Goal: Transaction & Acquisition: Purchase product/service

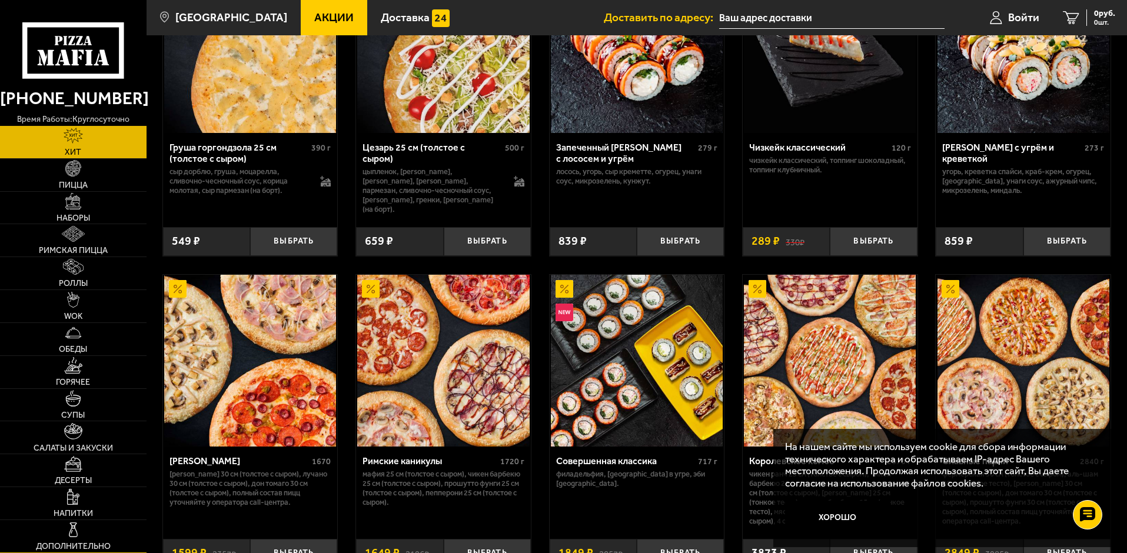
scroll to position [471, 0]
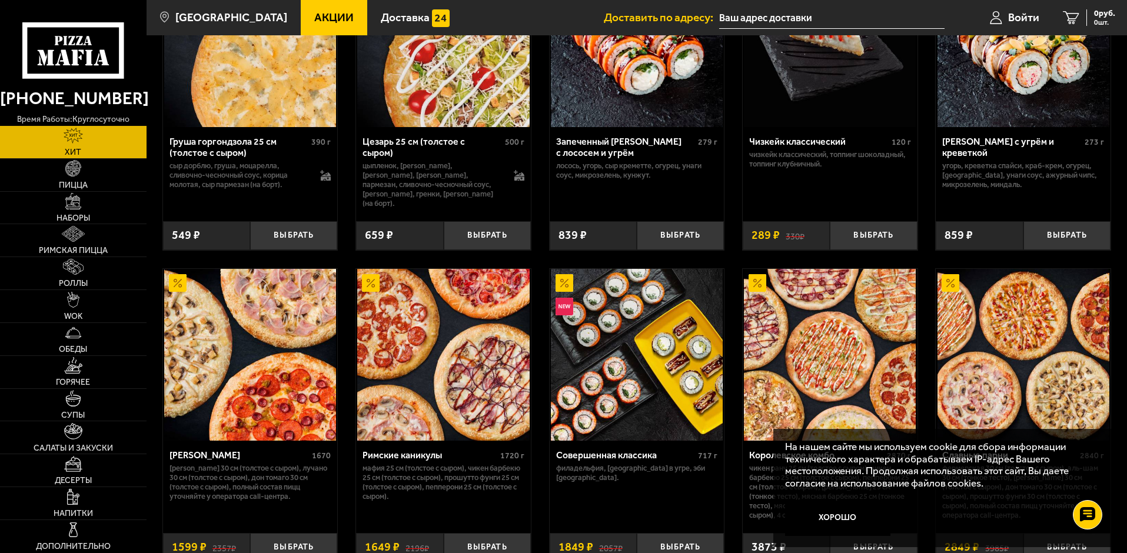
click at [155, 382] on div "Аль-Шам 25 см (толстое с сыром) 490 г цыпленок, лук репчатый, салат айсберг, то…" at bounding box center [637, 100] width 981 height 955
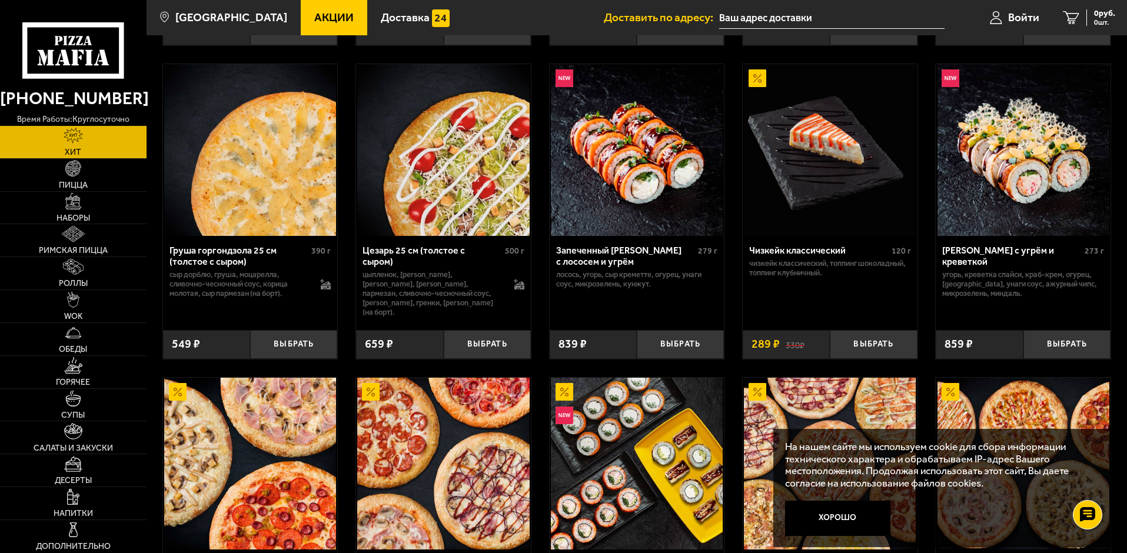
scroll to position [598, 0]
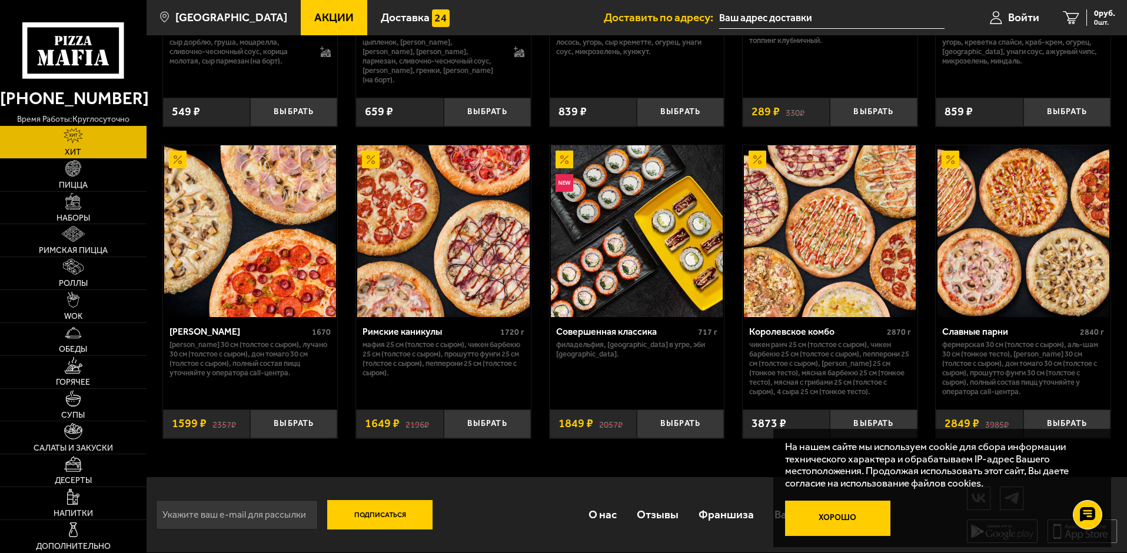
click at [825, 512] on button "Хорошо" at bounding box center [838, 518] width 106 height 35
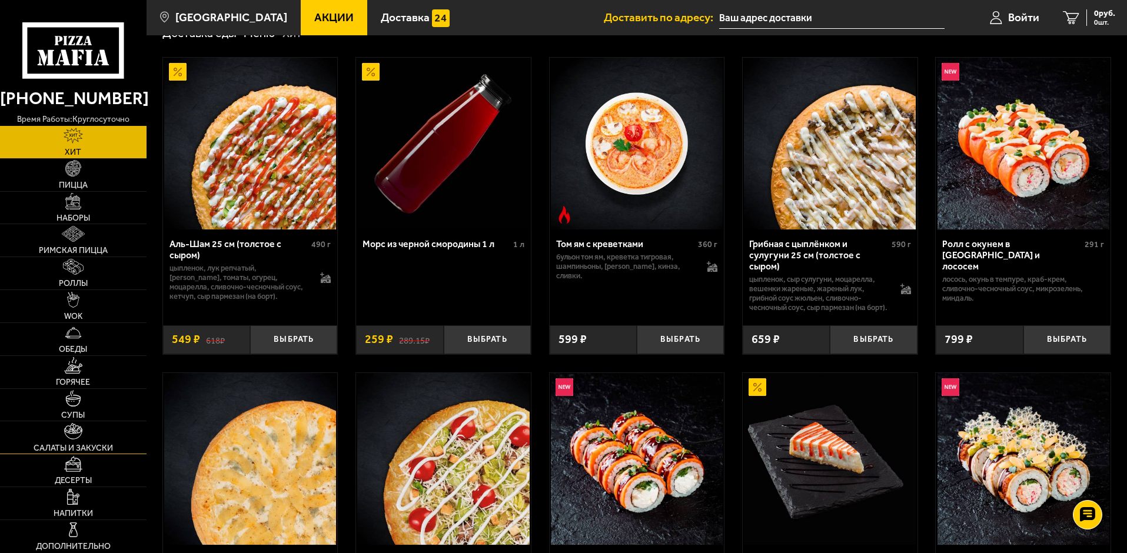
scroll to position [0, 0]
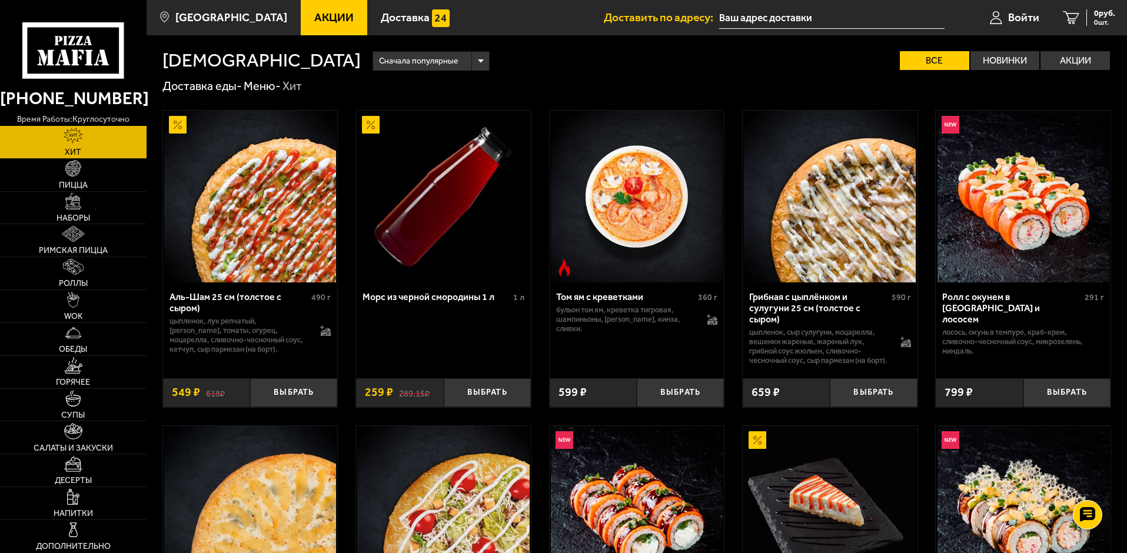
click at [179, 65] on h1 "Хиты" at bounding box center [261, 60] width 198 height 19
click at [65, 56] on use at bounding box center [65, 57] width 11 height 15
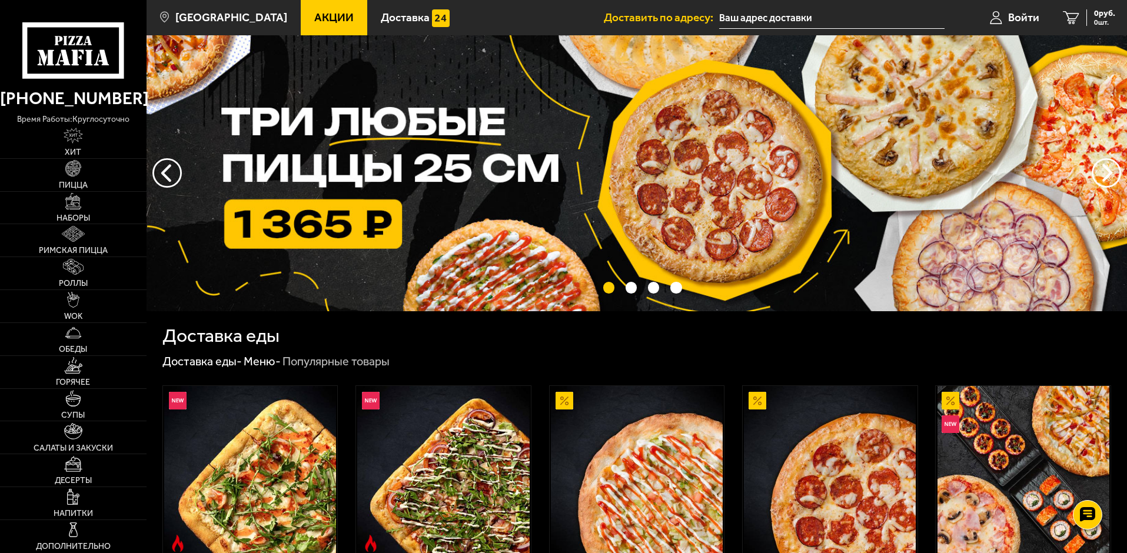
click at [112, 38] on icon at bounding box center [72, 50] width 101 height 56
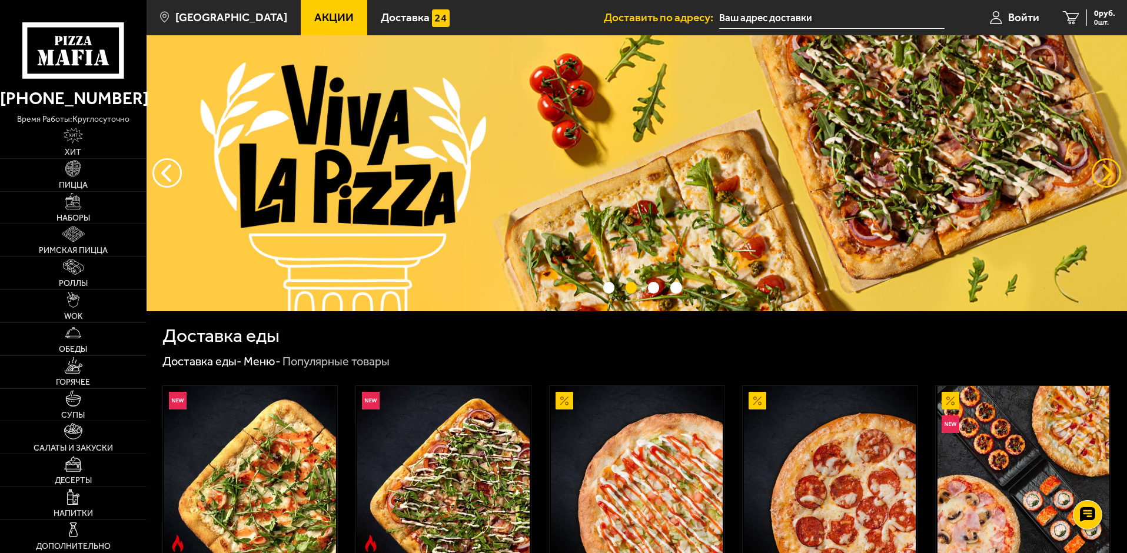
click at [1096, 175] on button "предыдущий" at bounding box center [1106, 172] width 29 height 29
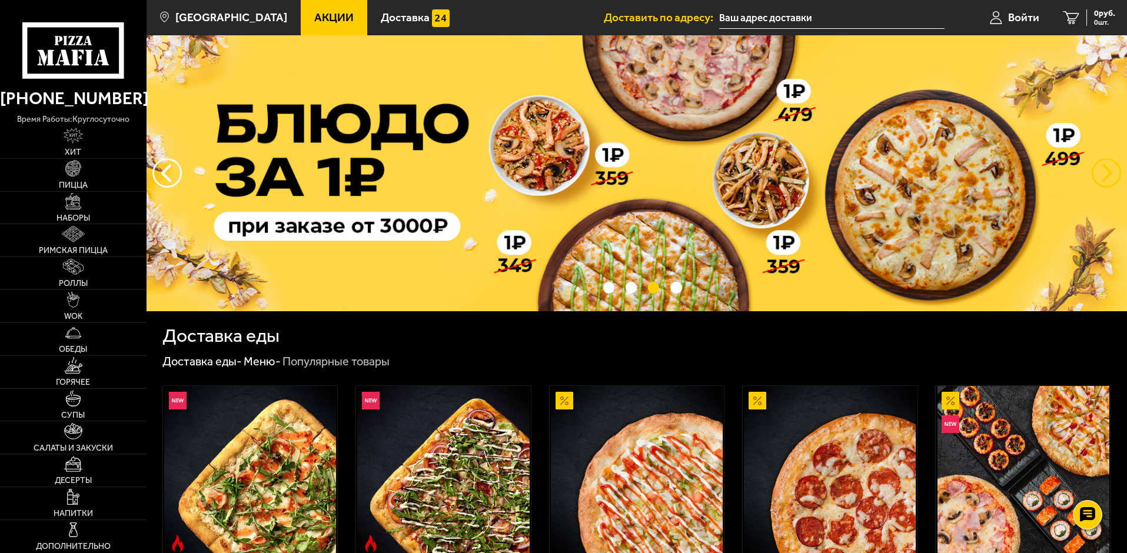
click at [1106, 173] on button "предыдущий" at bounding box center [1106, 172] width 29 height 29
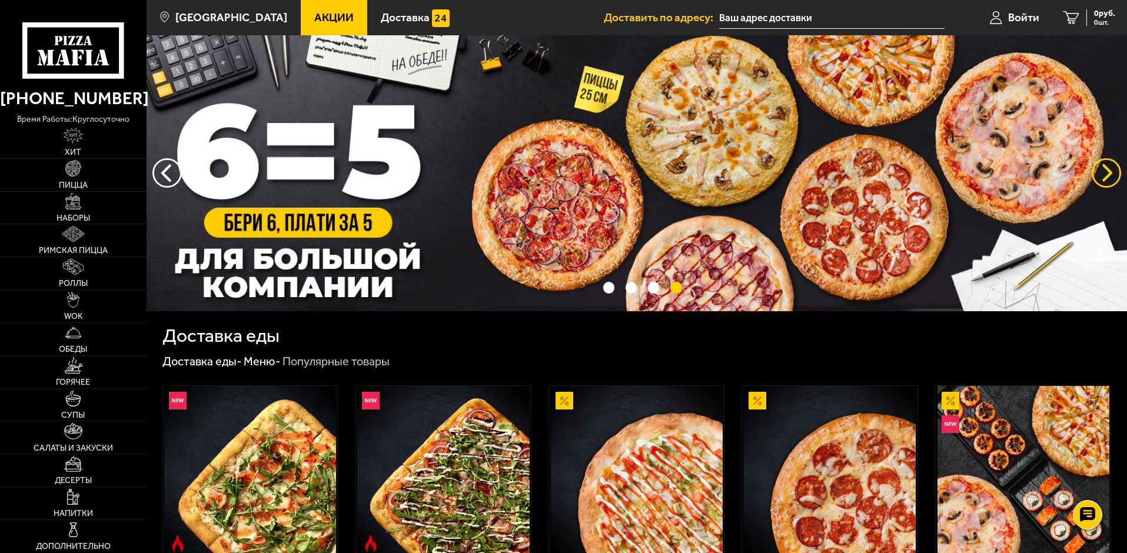
click at [1106, 173] on button "предыдущий" at bounding box center [1106, 172] width 29 height 29
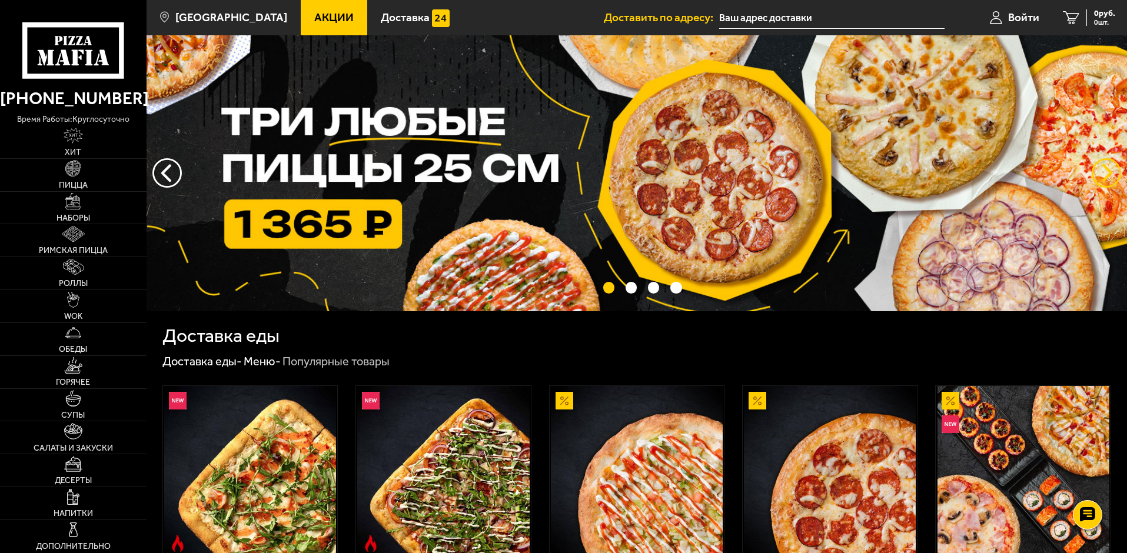
click at [1107, 173] on button "предыдущий" at bounding box center [1106, 172] width 29 height 29
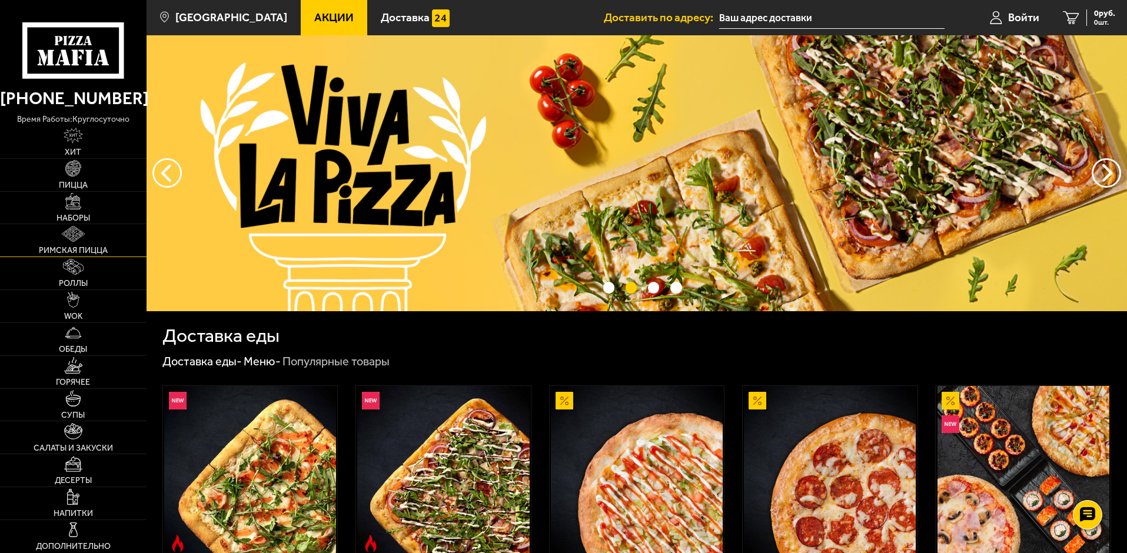
click at [114, 241] on link "Римская пицца" at bounding box center [73, 240] width 147 height 32
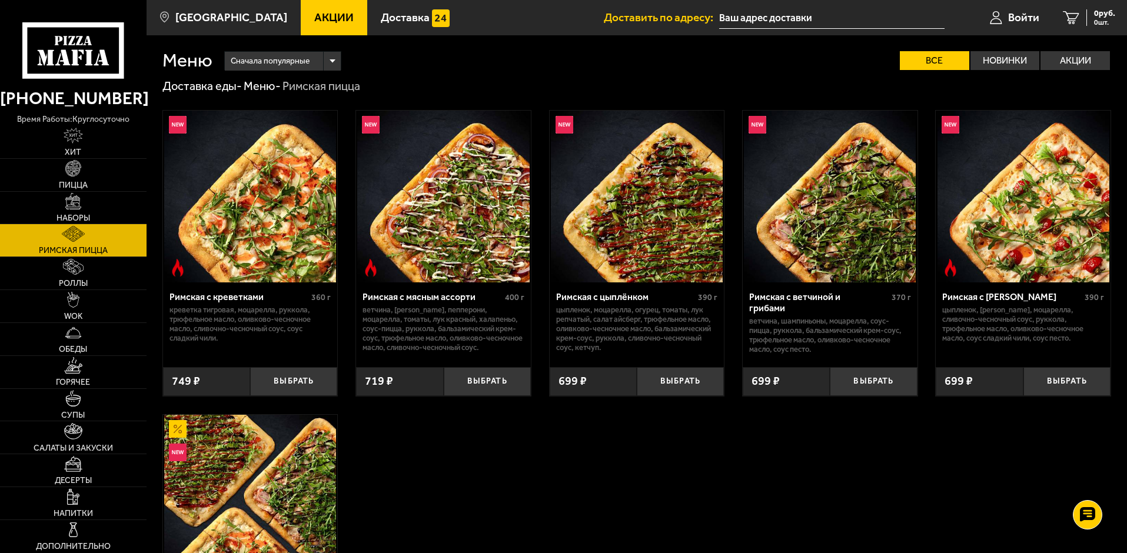
click at [192, 61] on h1 "Меню" at bounding box center [187, 60] width 50 height 19
click at [97, 50] on icon at bounding box center [72, 50] width 101 height 56
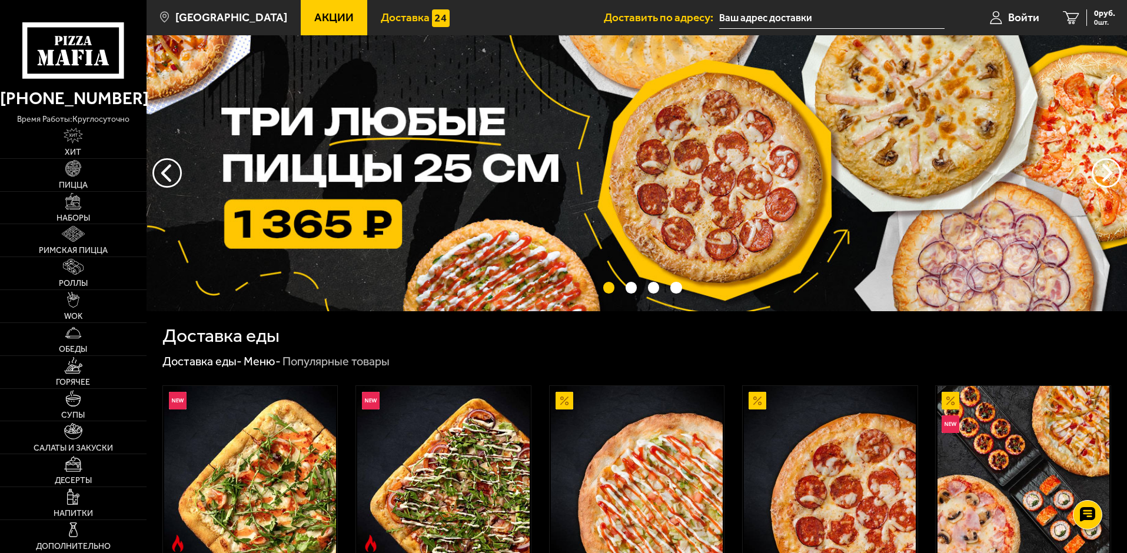
click at [397, 12] on span "Доставка" at bounding box center [405, 17] width 49 height 11
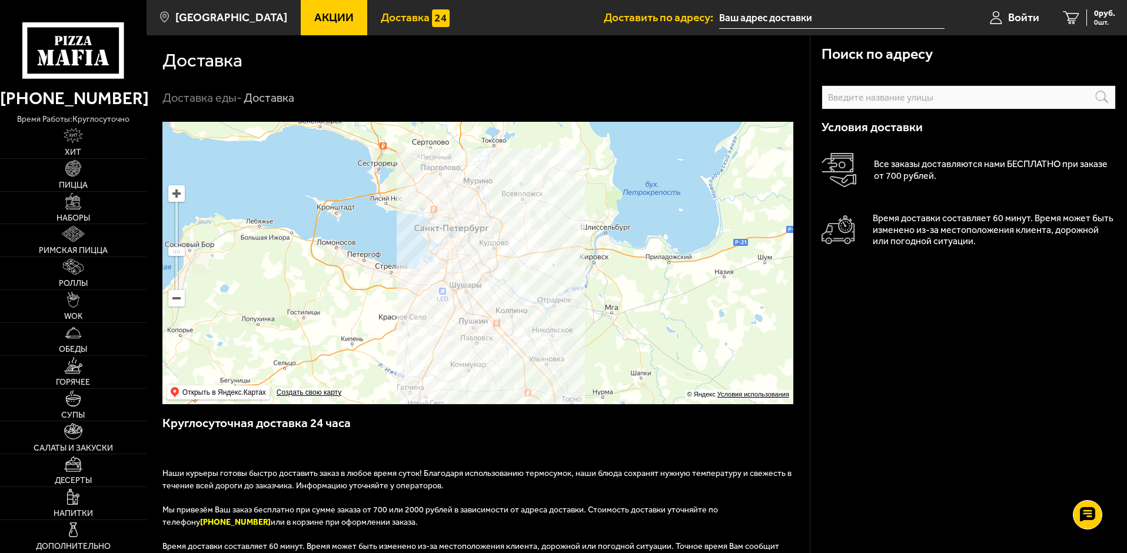
click at [848, 102] on input "text" at bounding box center [969, 97] width 294 height 24
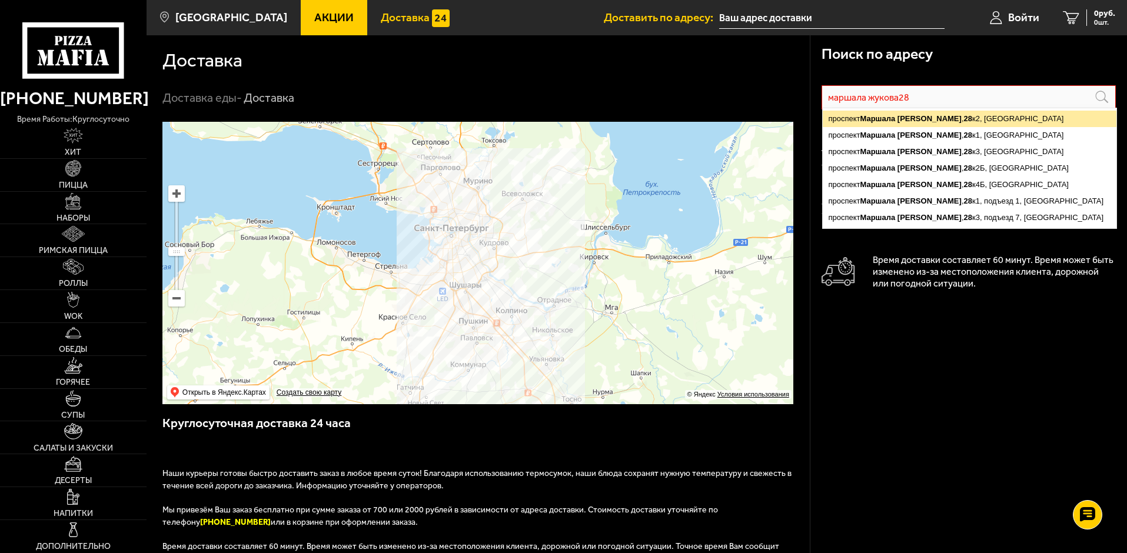
click at [942, 121] on ymaps "проспект Маршала Жукова , 28 к2, Санкт-Петербург" at bounding box center [970, 119] width 294 height 16
type input "проспект Маршала Жукова, 28к2"
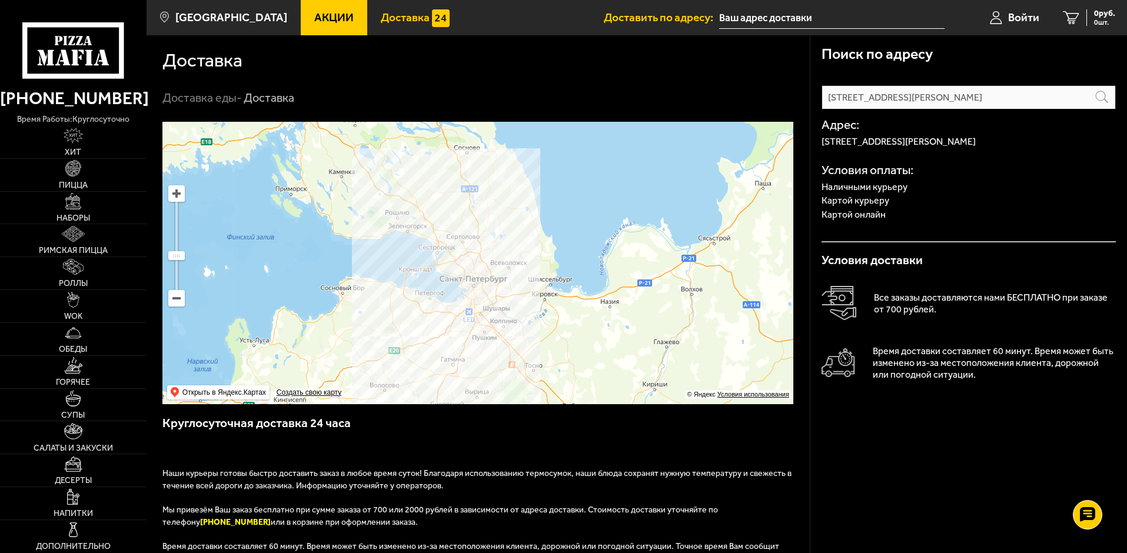
click at [108, 56] on icon at bounding box center [72, 50] width 101 height 56
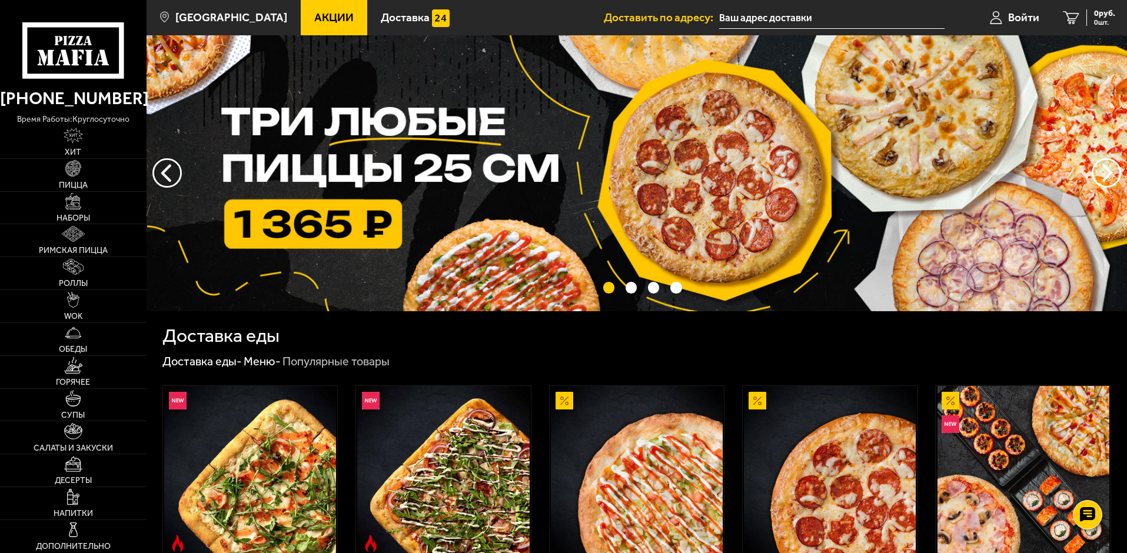
click at [108, 56] on icon at bounding box center [72, 50] width 101 height 56
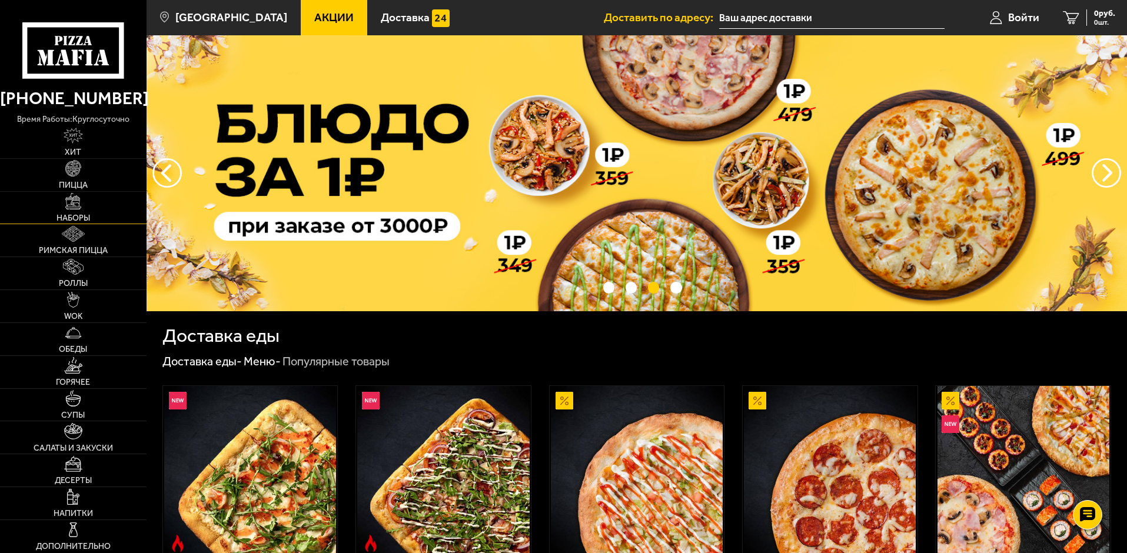
click at [89, 207] on link "Наборы" at bounding box center [73, 208] width 147 height 32
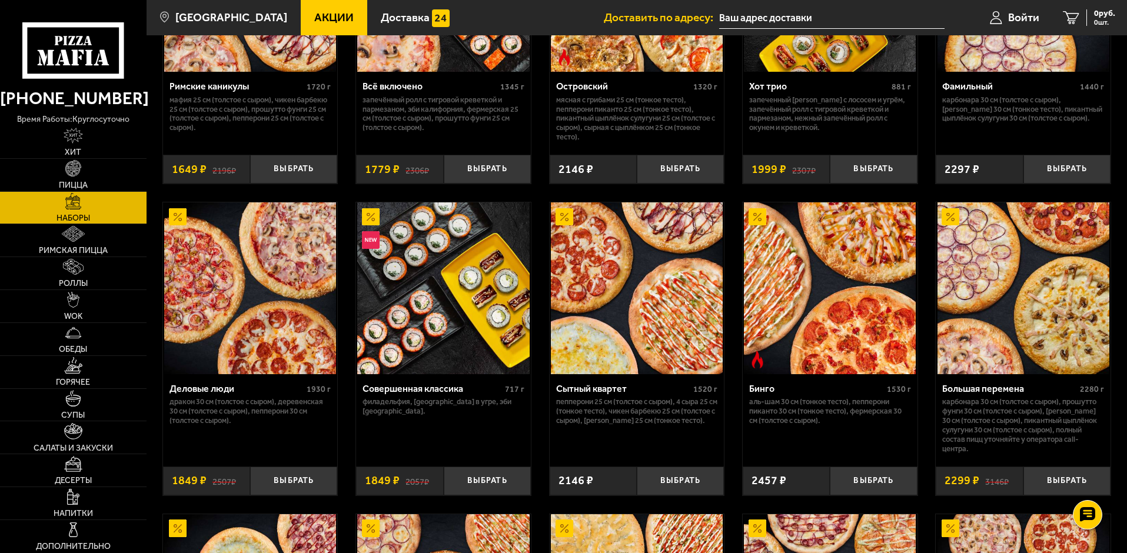
scroll to position [1118, 0]
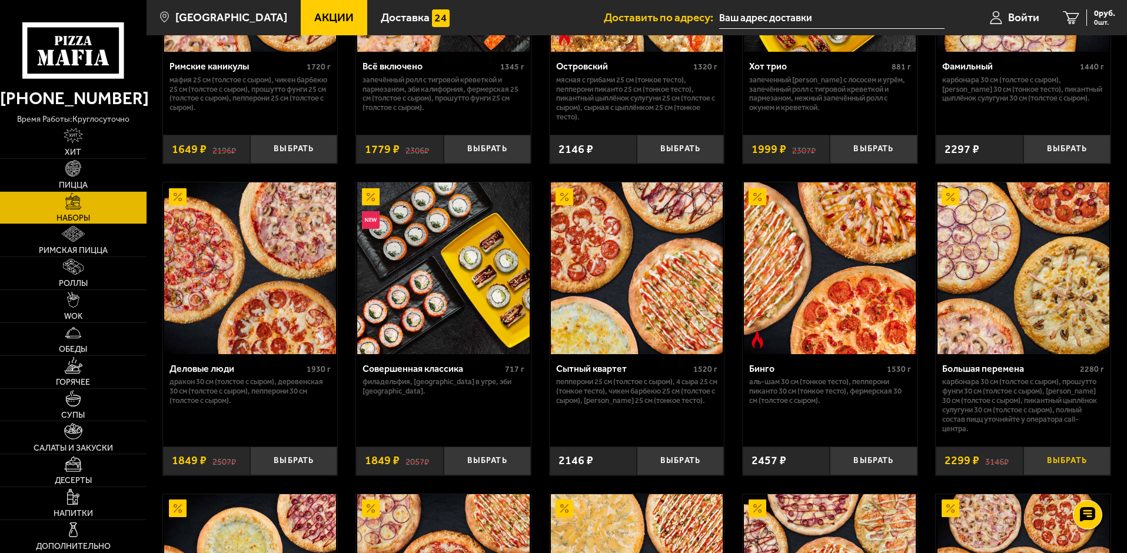
click at [1072, 464] on button "Выбрать" at bounding box center [1067, 461] width 87 height 29
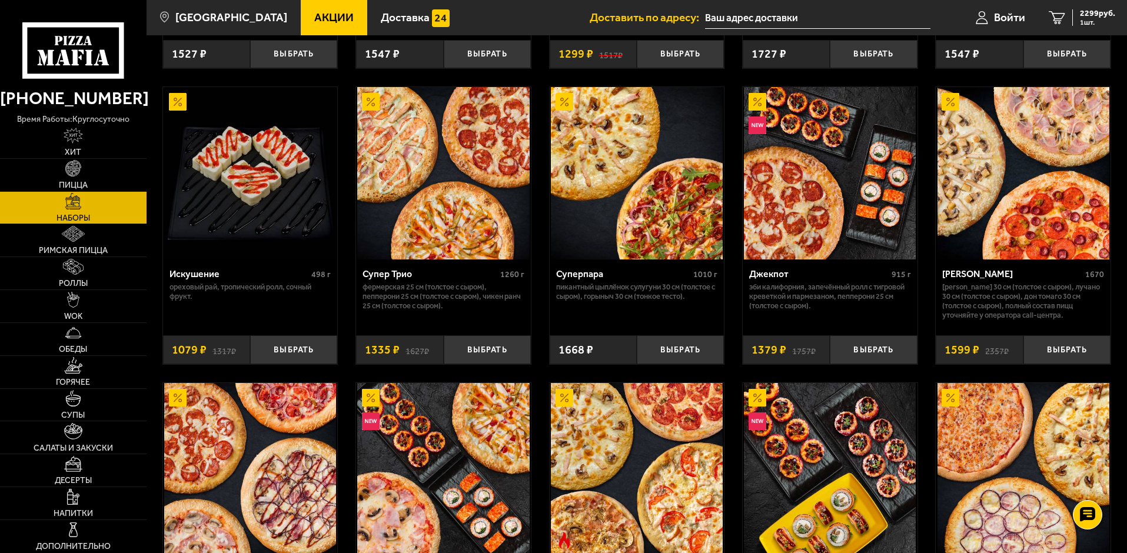
scroll to position [589, 0]
